Goal: Use online tool/utility: Use online tool/utility

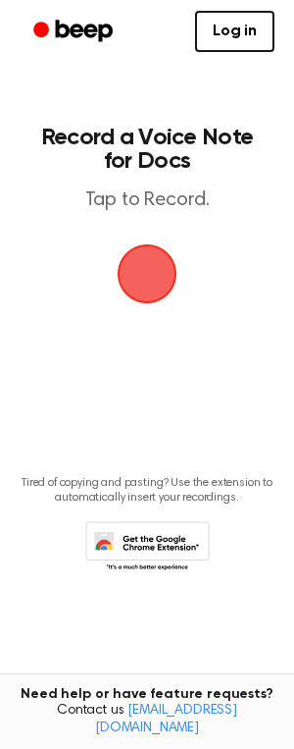
click at [172, 292] on span "button" at bounding box center [148, 274] width 64 height 64
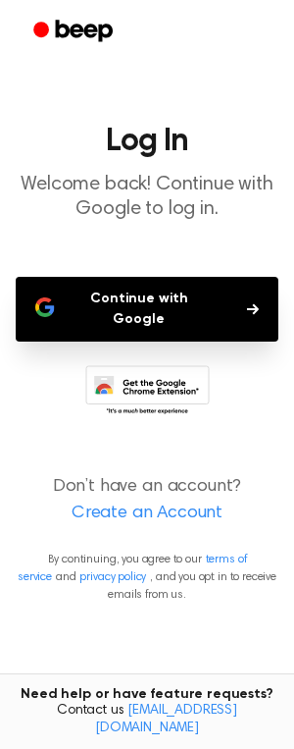
click at [172, 302] on button "Continue with Google" at bounding box center [147, 309] width 263 height 65
click at [172, 86] on main "Log In Welcome back! Continue with Google to log in. Continue with Google Don’t…" at bounding box center [147, 374] width 294 height 749
click at [124, 303] on button "Continue with Google" at bounding box center [147, 309] width 263 height 65
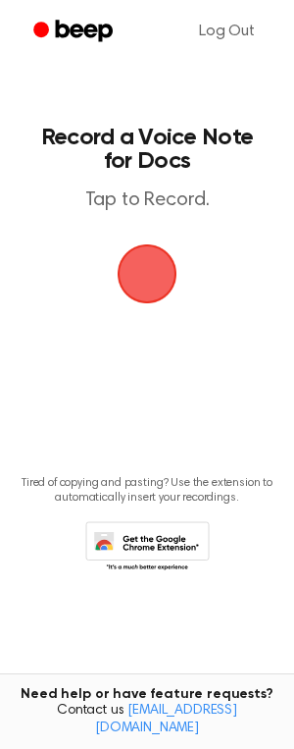
click at [132, 257] on span "button" at bounding box center [147, 274] width 76 height 76
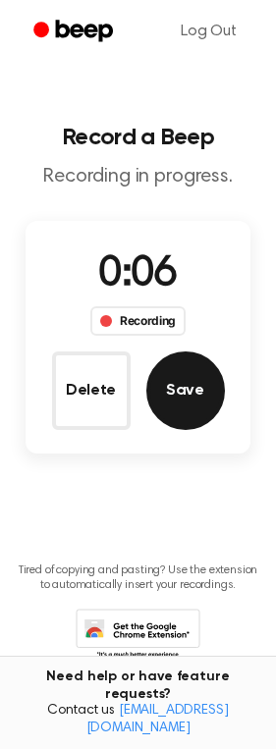
click at [180, 397] on button "Save" at bounding box center [185, 390] width 79 height 79
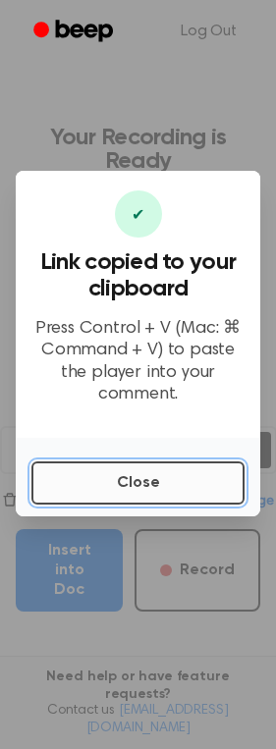
click at [131, 475] on button "Close" at bounding box center [137, 482] width 213 height 43
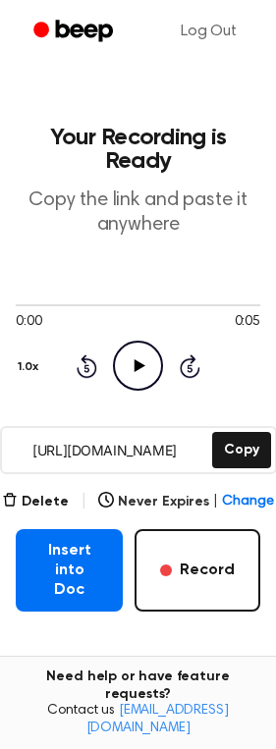
click at [139, 366] on icon at bounding box center [139, 365] width 11 height 13
